Goal: Find specific page/section: Find specific page/section

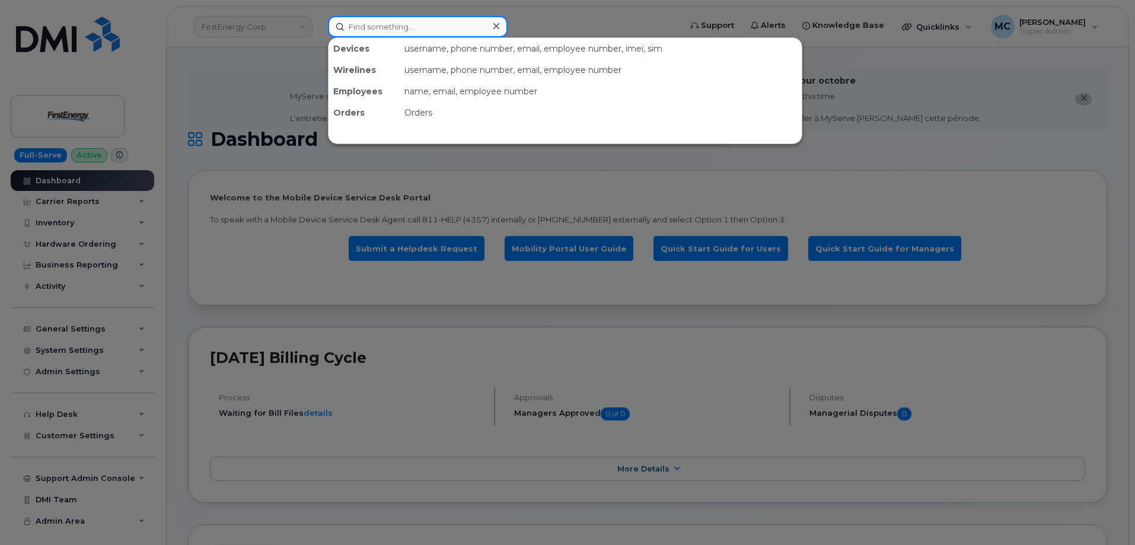
click at [467, 32] on input at bounding box center [418, 26] width 180 height 21
paste input "304-627-7164"
type input "304-627-7164"
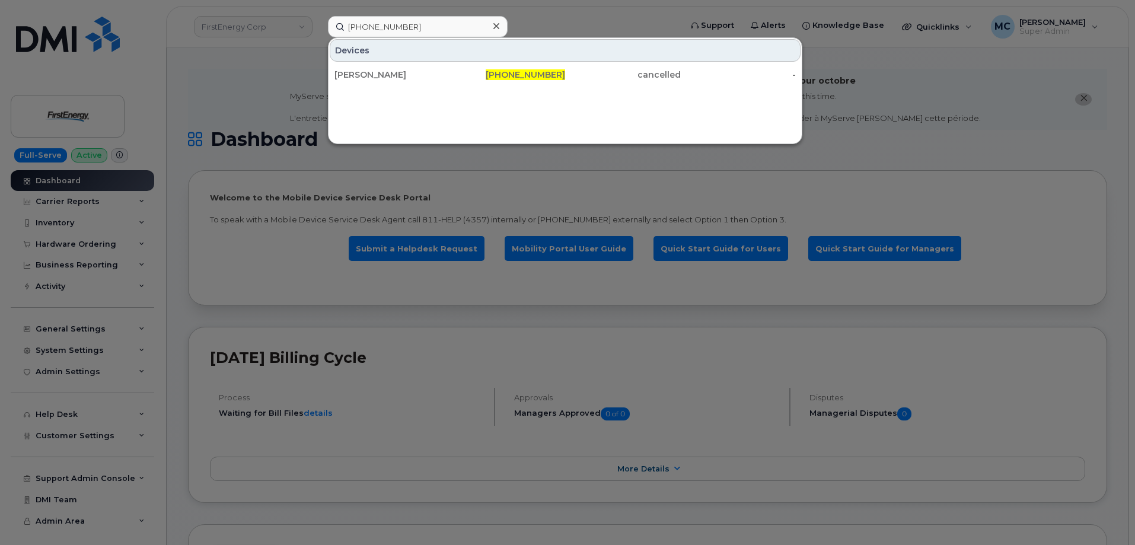
click at [495, 26] on icon at bounding box center [496, 25] width 6 height 9
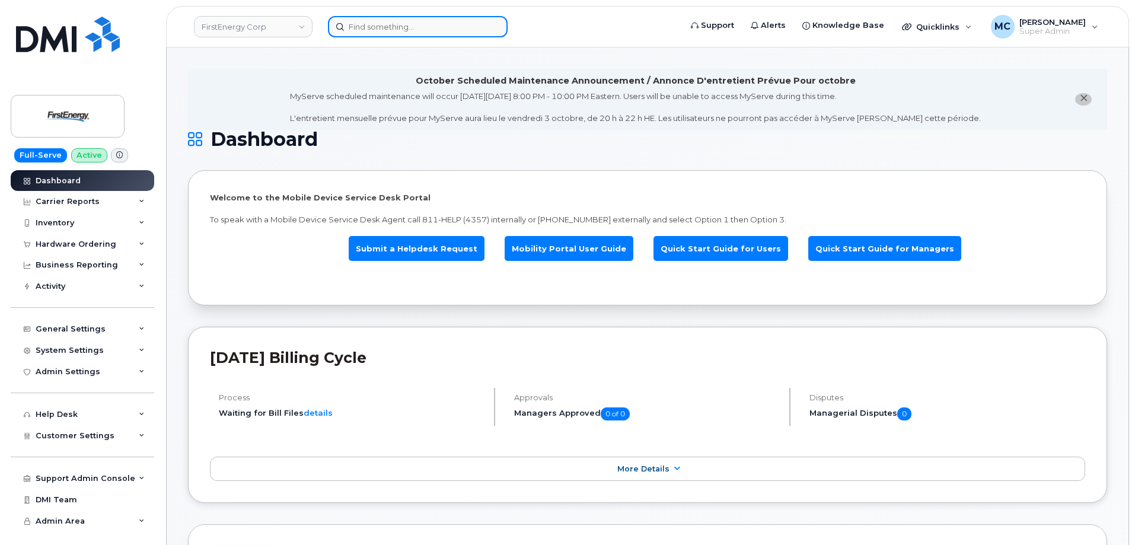
click at [466, 29] on input at bounding box center [418, 26] width 180 height 21
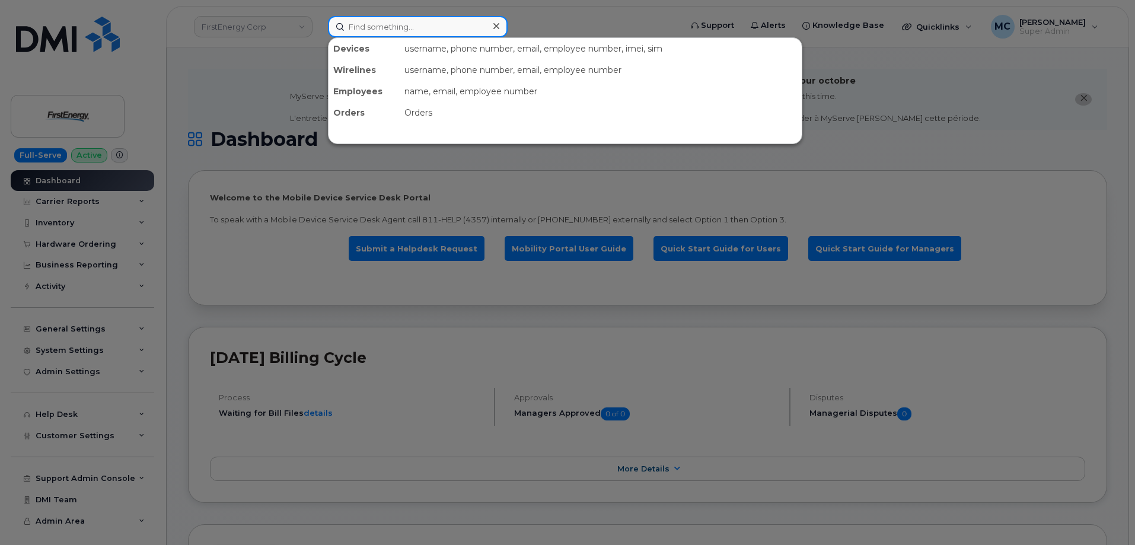
paste input "937-926-5095"
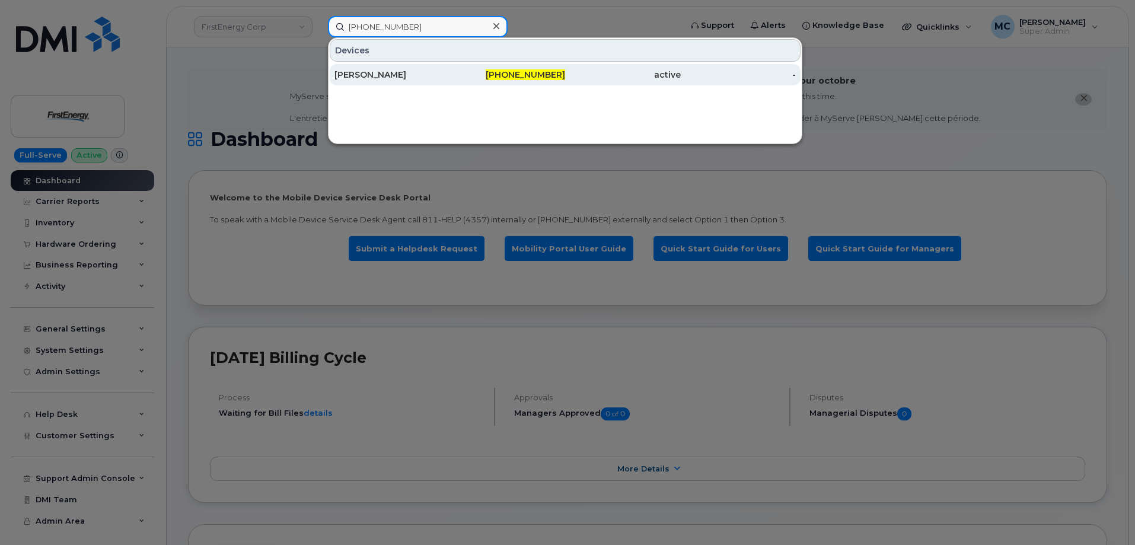
type input "937-926-5095"
click at [476, 77] on div "937-926-5095" at bounding box center [508, 75] width 116 height 12
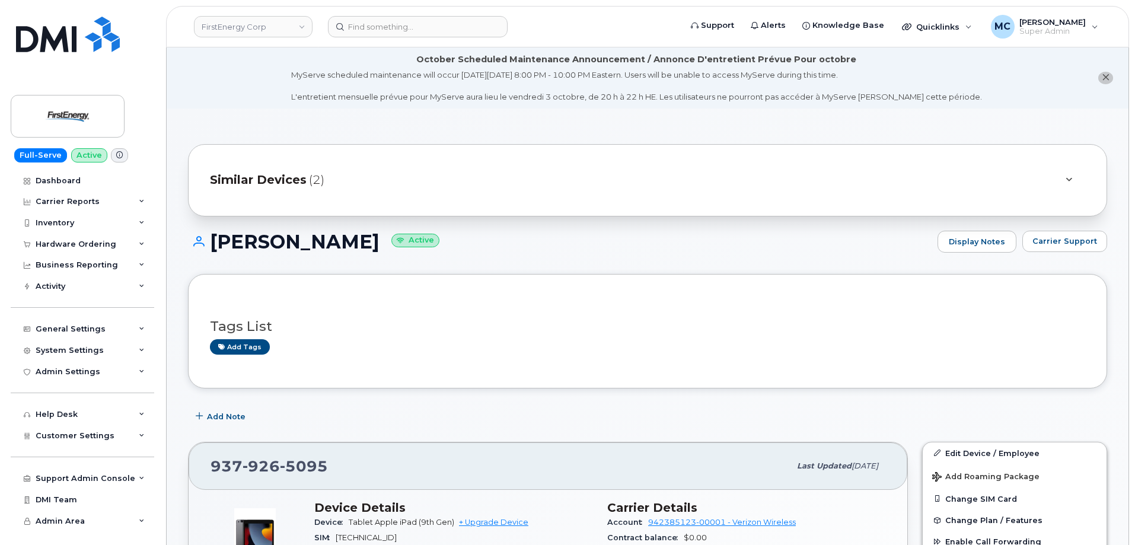
drag, startPoint x: 214, startPoint y: 243, endPoint x: 390, endPoint y: 241, distance: 176.8
click at [390, 241] on h1 "[PERSON_NAME] Active" at bounding box center [560, 241] width 744 height 21
copy h1 "[PERSON_NAME]"
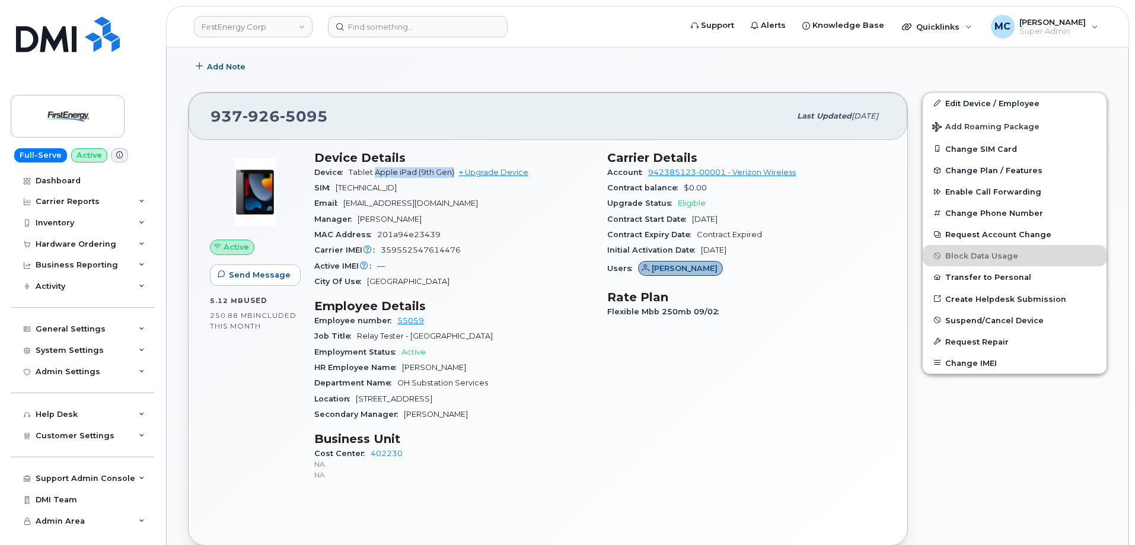
drag, startPoint x: 375, startPoint y: 173, endPoint x: 454, endPoint y: 173, distance: 78.9
click at [454, 173] on span "Tablet Apple iPad (9th Gen)" at bounding box center [402, 172] width 106 height 9
copy span "Apple iPad (9th Gen)"
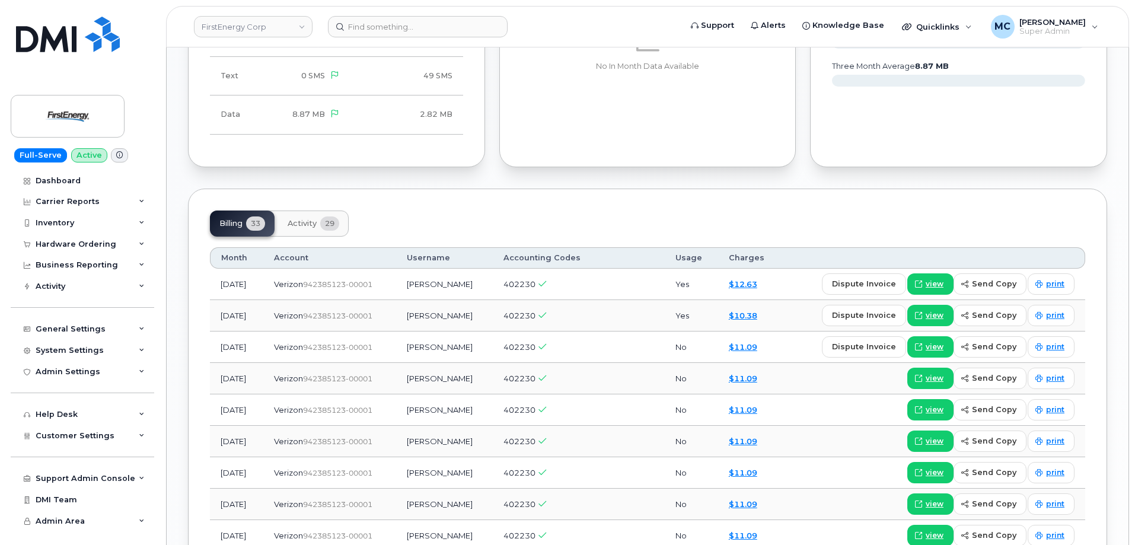
scroll to position [1139, 0]
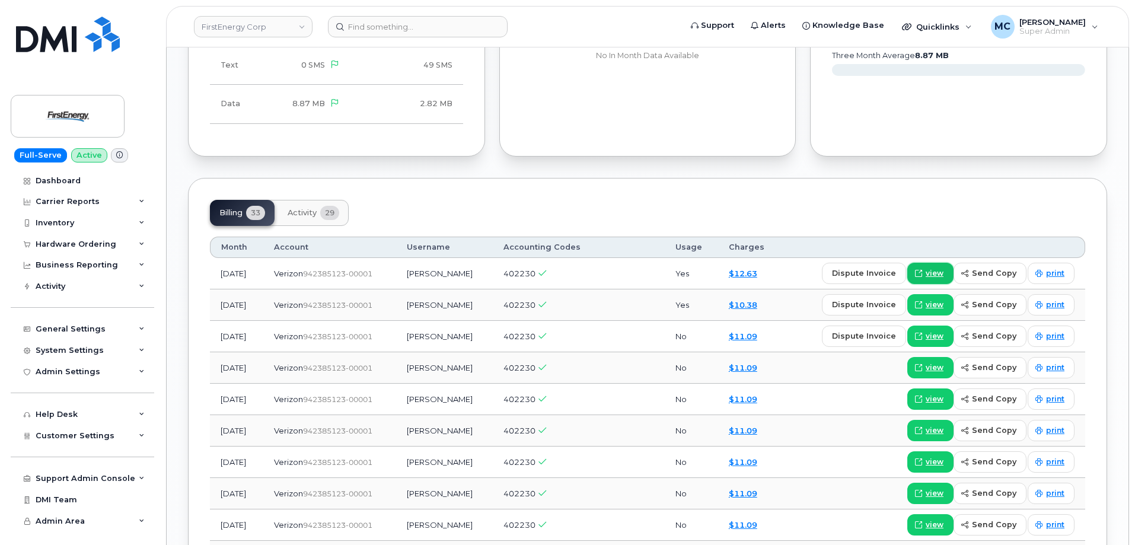
click at [924, 274] on span at bounding box center [918, 273] width 11 height 11
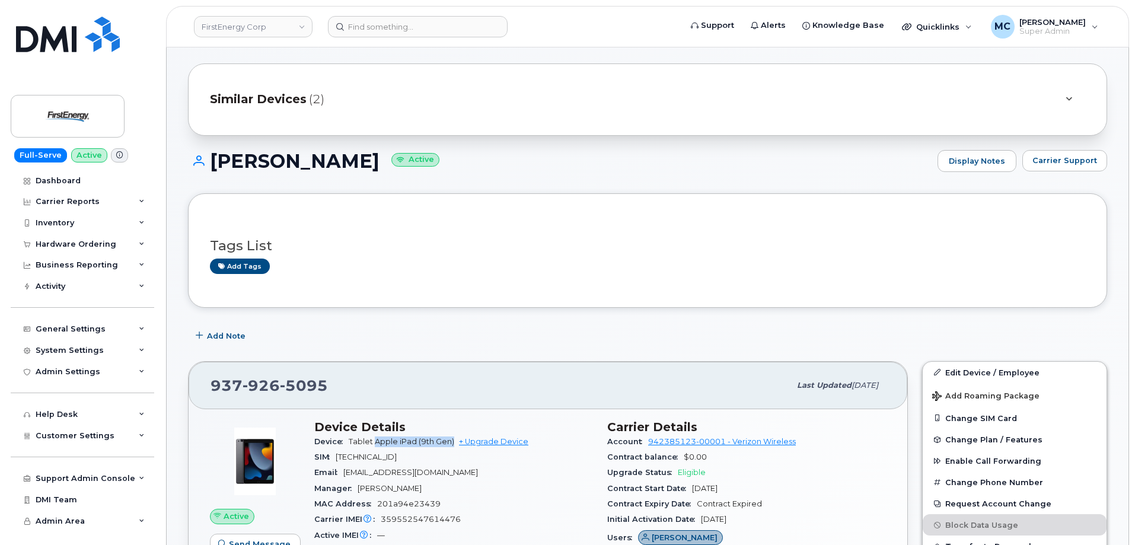
scroll to position [76, 0]
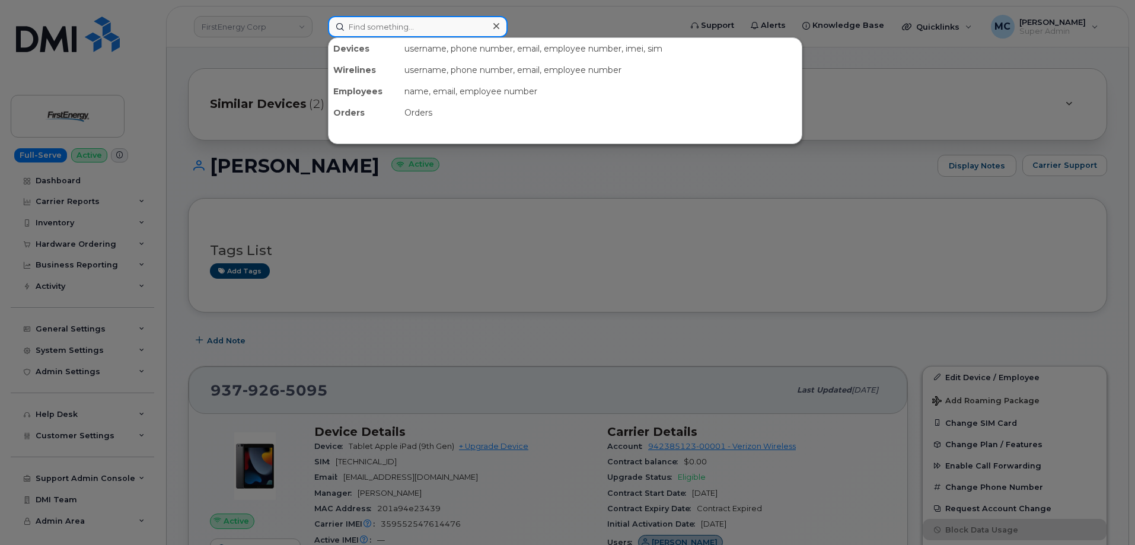
click at [457, 26] on input at bounding box center [418, 26] width 180 height 21
paste input "[PHONE_NUMBER]"
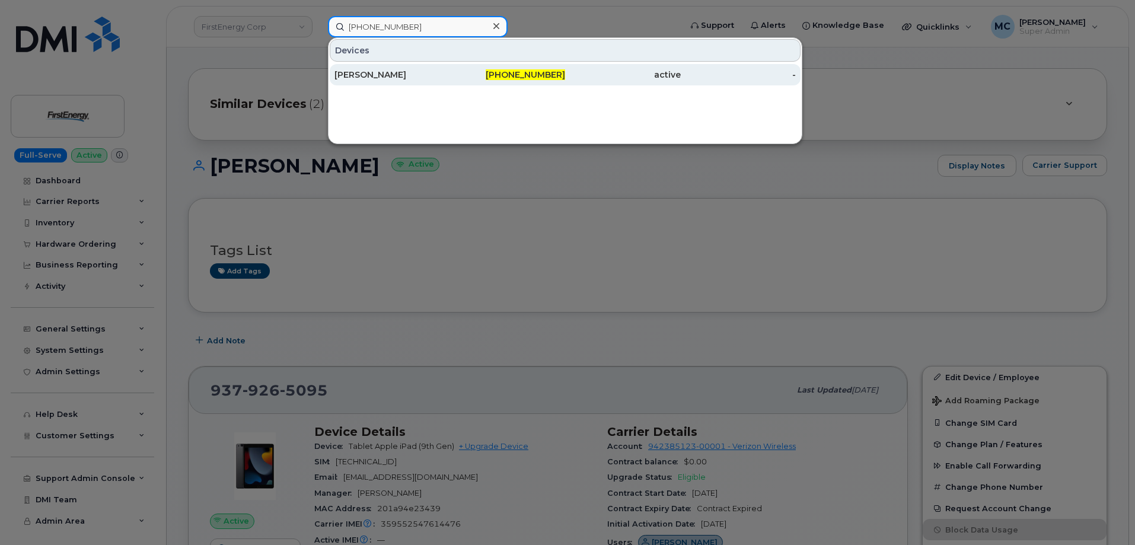
type input "[PHONE_NUMBER]"
click at [505, 77] on span "[PHONE_NUMBER]" at bounding box center [525, 74] width 79 height 11
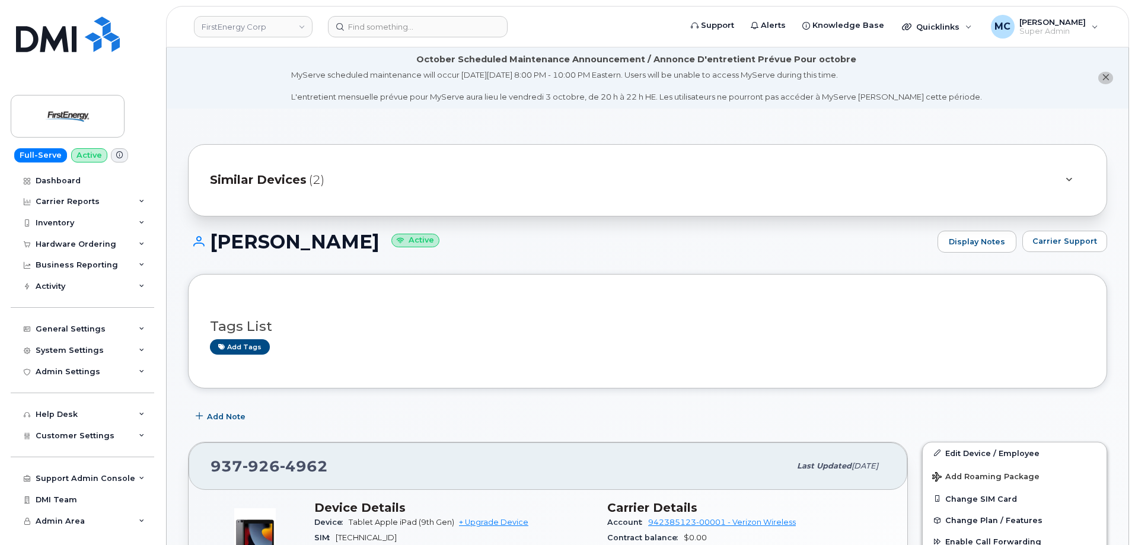
drag, startPoint x: 211, startPoint y: 241, endPoint x: 363, endPoint y: 242, distance: 152.4
click at [363, 242] on h1 "[PERSON_NAME] Active" at bounding box center [560, 241] width 744 height 21
copy h1 "[PERSON_NAME]"
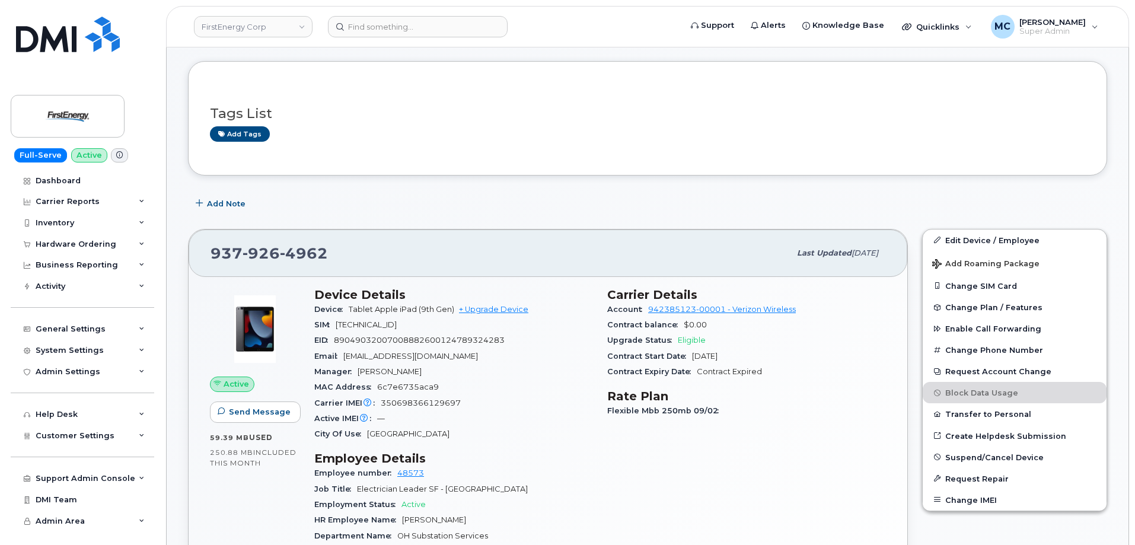
scroll to position [148, 0]
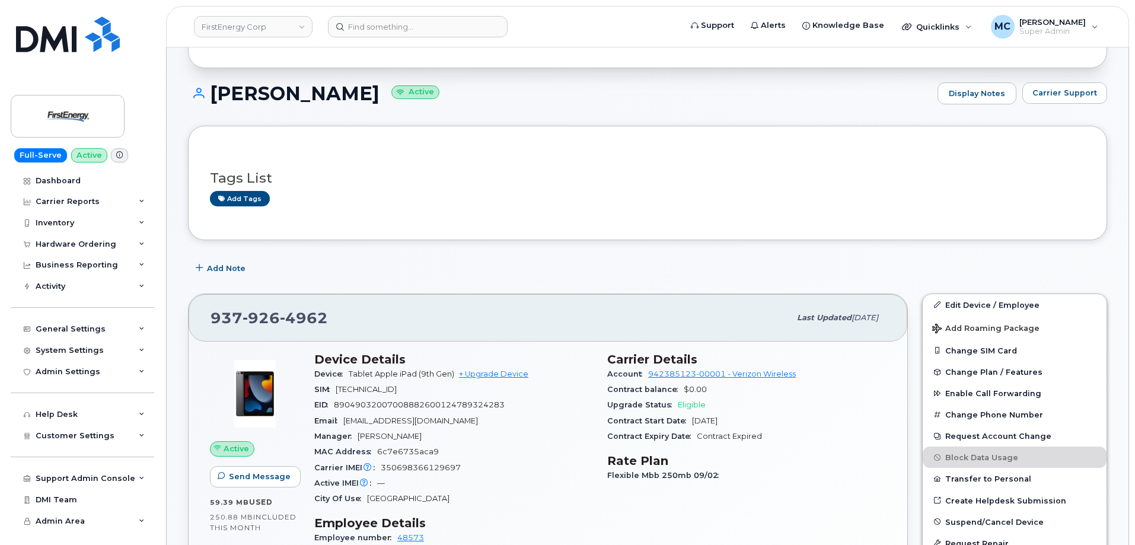
click at [501, 125] on div "[PERSON_NAME] Active Display Notes Carrier Support" at bounding box center [647, 104] width 919 height 44
click at [76, 101] on img at bounding box center [67, 116] width 91 height 34
